Goal: Information Seeking & Learning: Compare options

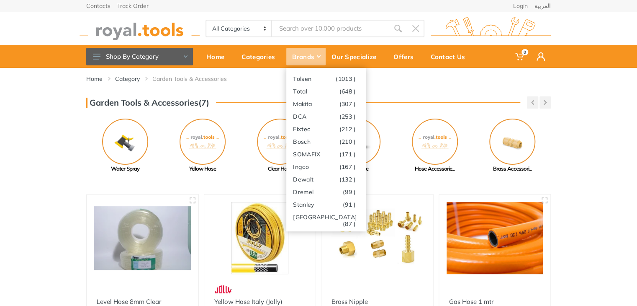
click at [287, 53] on div "Brands" at bounding box center [305, 57] width 39 height 18
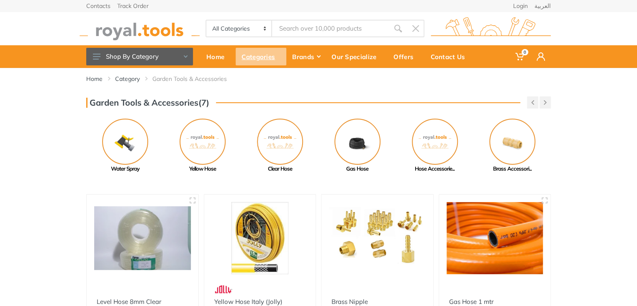
click at [271, 50] on div "Categories" at bounding box center [261, 57] width 51 height 18
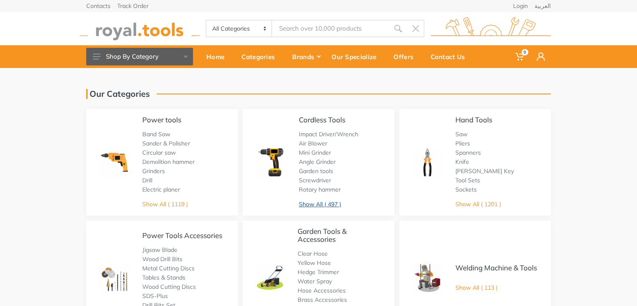
click at [319, 201] on link "Show All ( 497 )" at bounding box center [320, 204] width 42 height 8
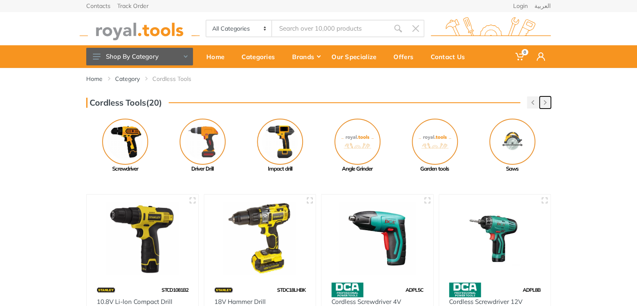
click at [548, 107] on button "button" at bounding box center [545, 102] width 11 height 12
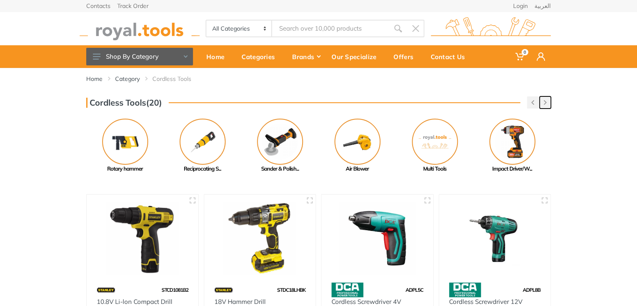
click at [548, 107] on button "button" at bounding box center [545, 102] width 11 height 12
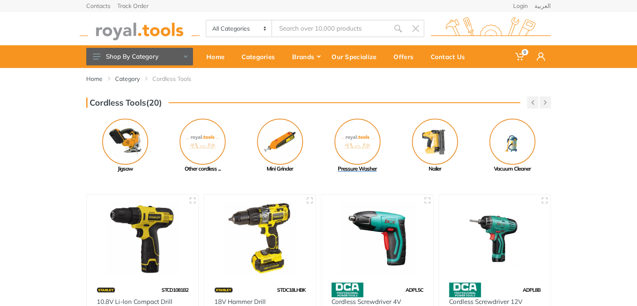
click at [365, 149] on img at bounding box center [357, 141] width 46 height 46
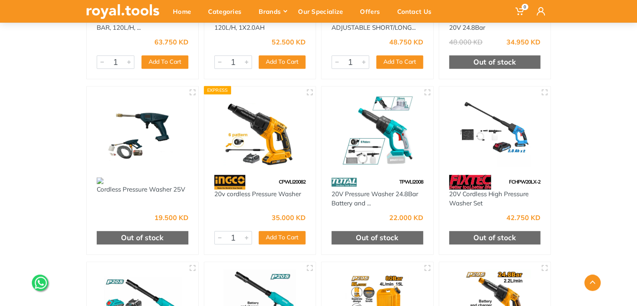
scroll to position [217, 0]
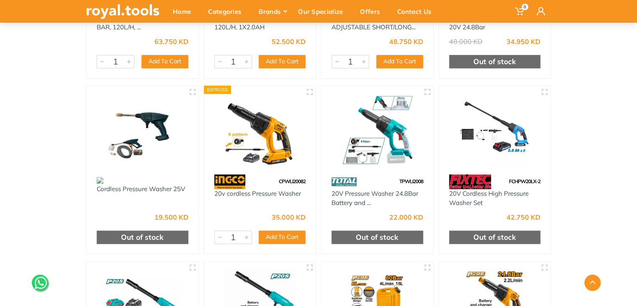
click at [226, 157] on img at bounding box center [260, 129] width 97 height 72
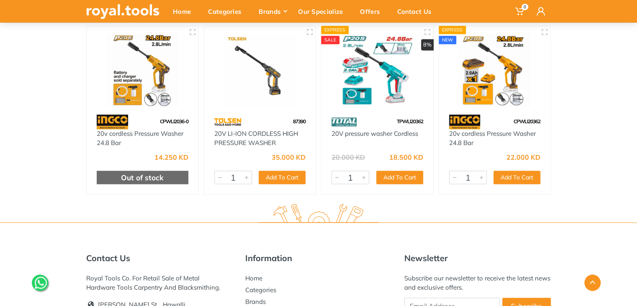
scroll to position [545, 0]
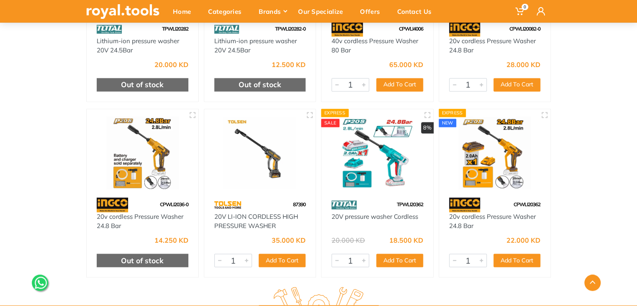
click at [365, 148] on img at bounding box center [377, 152] width 97 height 72
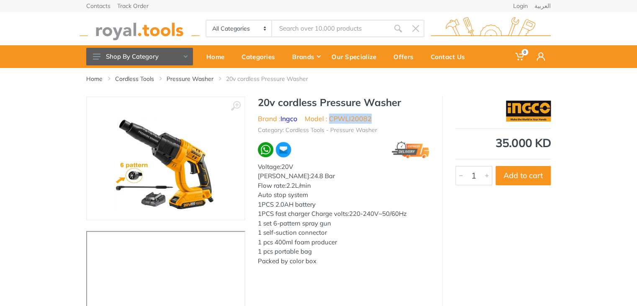
drag, startPoint x: 377, startPoint y: 121, endPoint x: 332, endPoint y: 120, distance: 45.6
click at [332, 120] on ul "Brand : Ingco Model : CPWLI20082" at bounding box center [344, 118] width 172 height 10
copy li "CPWLI20082"
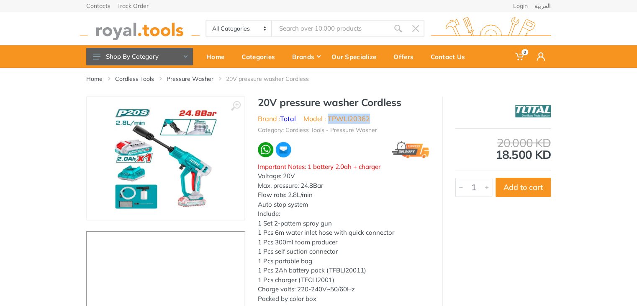
drag, startPoint x: 370, startPoint y: 120, endPoint x: 328, endPoint y: 121, distance: 41.9
click at [328, 121] on ul "Brand : Total Model : TPWLI20362" at bounding box center [344, 118] width 172 height 10
copy li "TPWLI20362"
